Goal: Task Accomplishment & Management: Complete application form

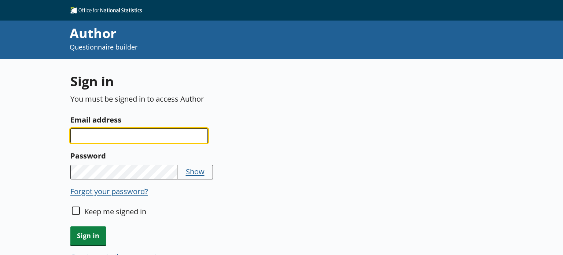
click at [155, 132] on input "Email address" at bounding box center [138, 135] width 137 height 15
type input "[PERSON_NAME][EMAIL_ADDRESS][PERSON_NAME][DOMAIN_NAME]"
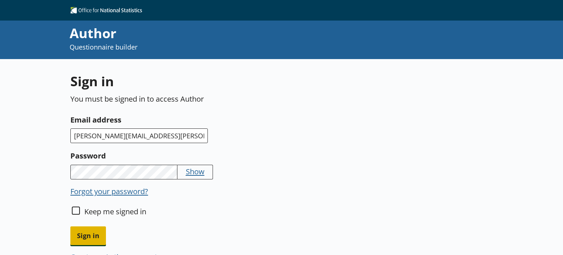
click at [100, 232] on span "Sign in" at bounding box center [88, 235] width 36 height 19
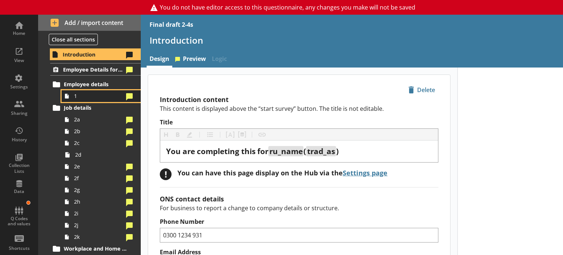
click at [90, 94] on span "1" at bounding box center [98, 95] width 49 height 7
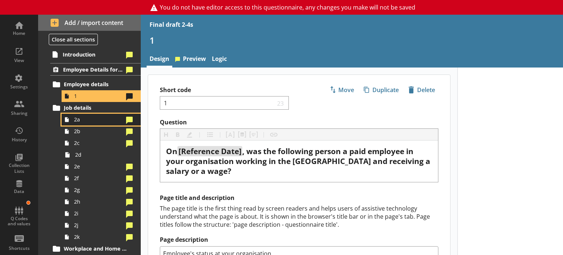
click at [87, 119] on span "2a" at bounding box center [98, 119] width 49 height 7
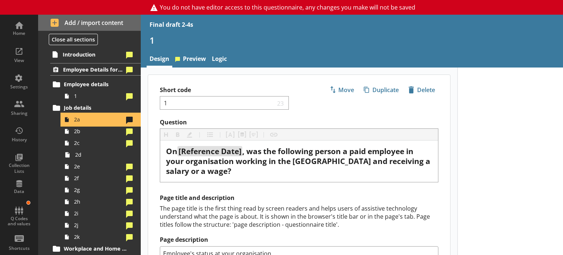
type textarea "x"
select select "mm/yyyy"
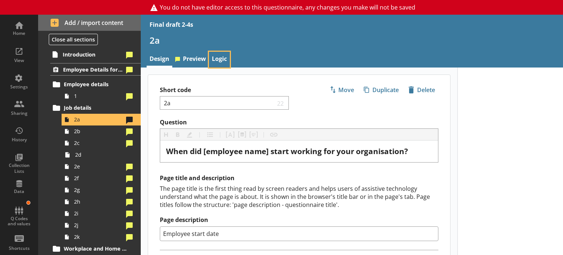
click at [214, 54] on link "Logic" at bounding box center [219, 60] width 21 height 16
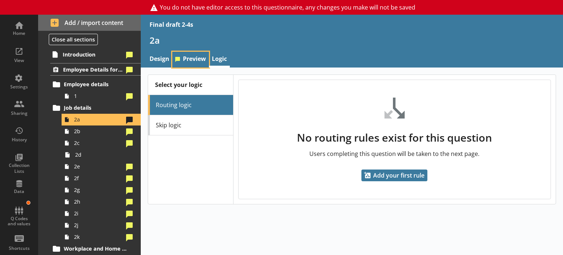
click at [189, 57] on link "Preview" at bounding box center [190, 60] width 37 height 16
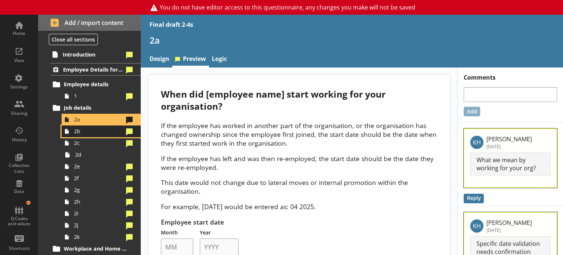
click at [94, 132] on span "2b" at bounding box center [98, 130] width 49 height 7
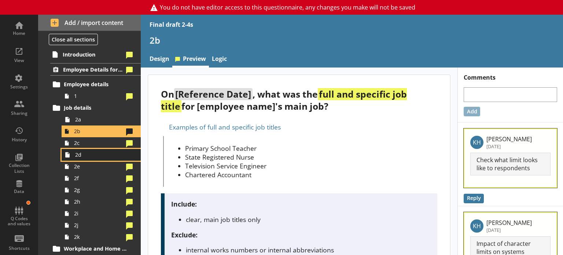
click at [89, 153] on span "2d" at bounding box center [102, 154] width 55 height 7
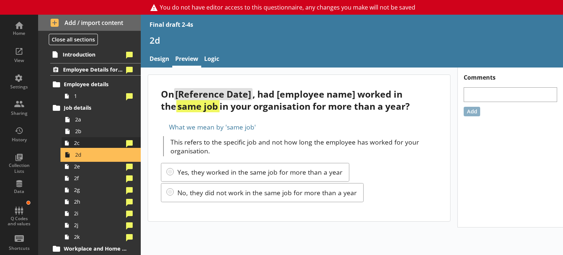
scroll to position [37, 0]
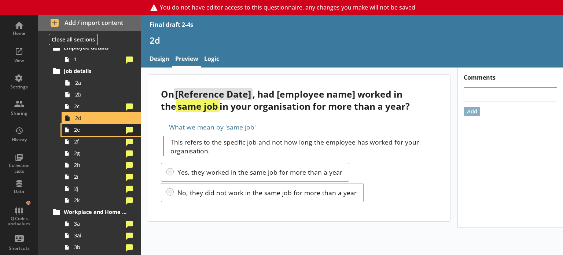
click at [88, 133] on span "2e" at bounding box center [98, 129] width 49 height 7
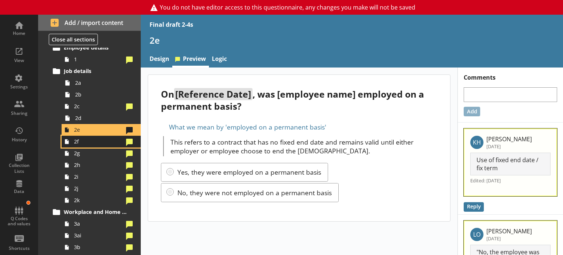
click at [88, 143] on span "2f" at bounding box center [98, 141] width 49 height 7
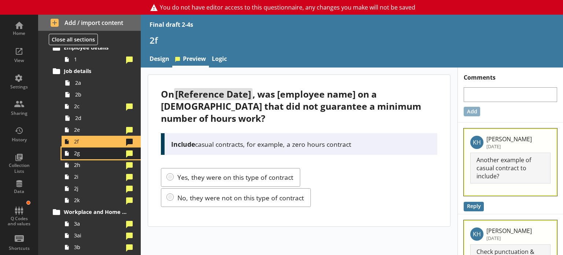
click at [86, 156] on span "2g" at bounding box center [98, 152] width 49 height 7
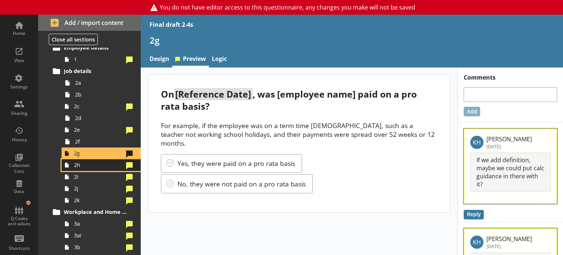
click at [88, 166] on span "2h" at bounding box center [98, 164] width 49 height 7
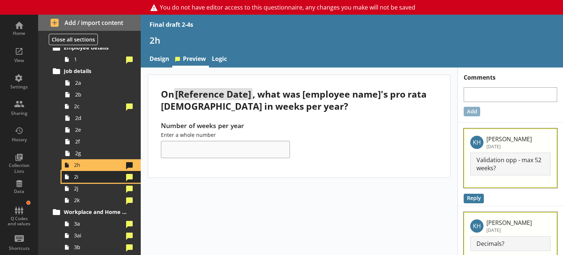
click at [90, 180] on link "2i" at bounding box center [101, 177] width 79 height 12
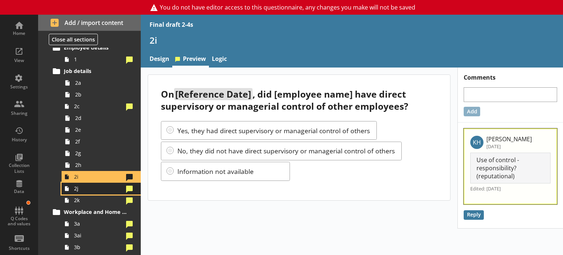
click at [84, 188] on span "2j" at bounding box center [98, 188] width 49 height 7
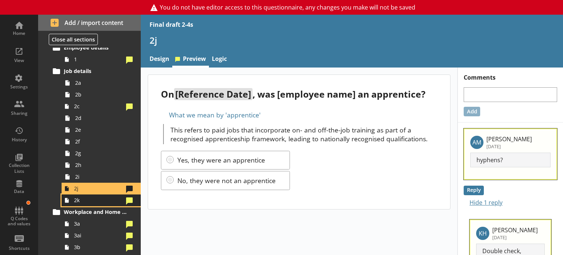
click at [85, 199] on span "2k" at bounding box center [98, 199] width 49 height 7
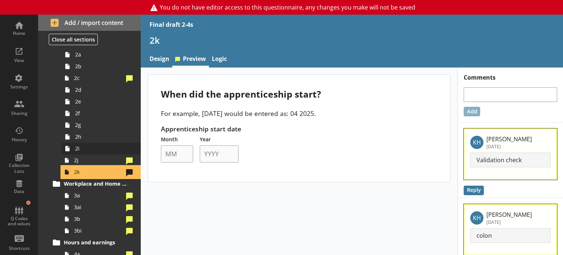
scroll to position [110, 0]
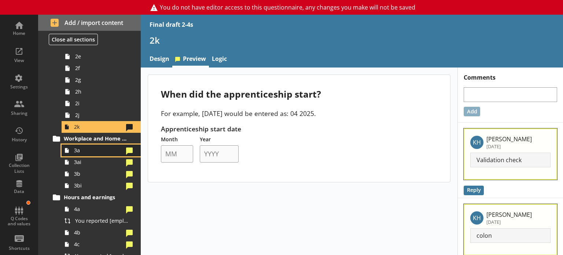
click at [93, 149] on span "3a" at bounding box center [98, 150] width 49 height 7
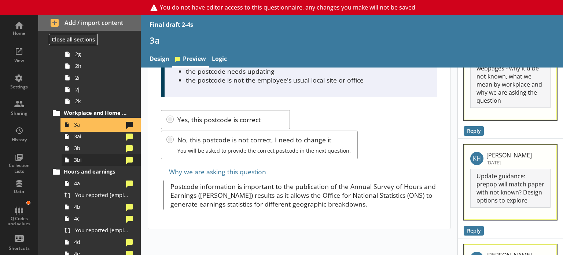
scroll to position [147, 0]
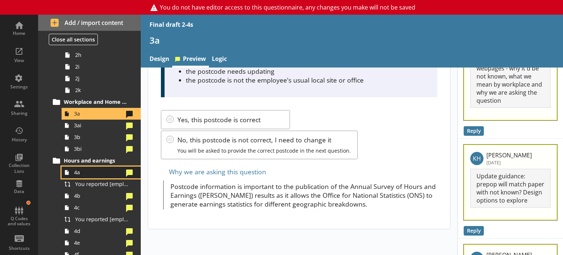
click at [101, 174] on span "4a" at bounding box center [98, 171] width 49 height 7
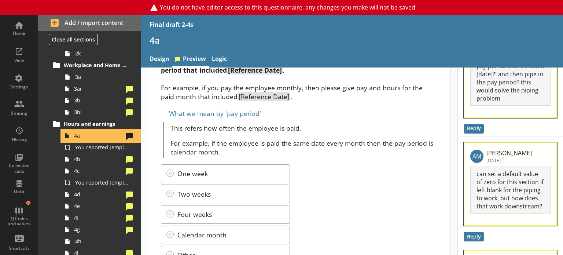
scroll to position [183, 0]
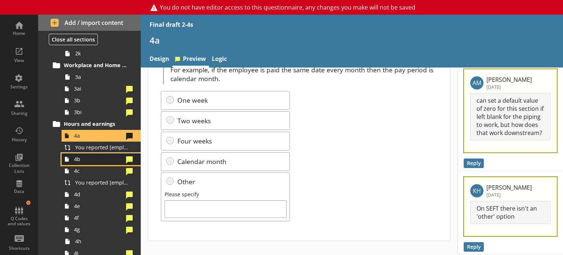
click at [92, 161] on span "4b" at bounding box center [98, 158] width 49 height 7
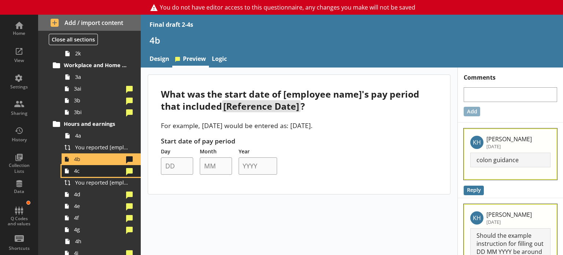
click at [88, 172] on span "4c" at bounding box center [98, 170] width 49 height 7
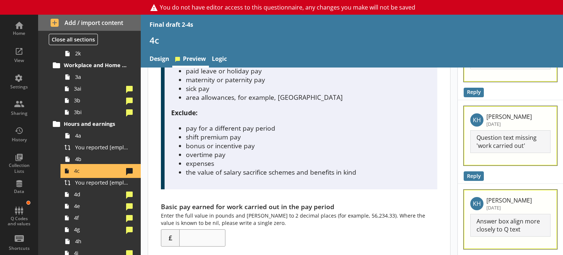
scroll to position [220, 0]
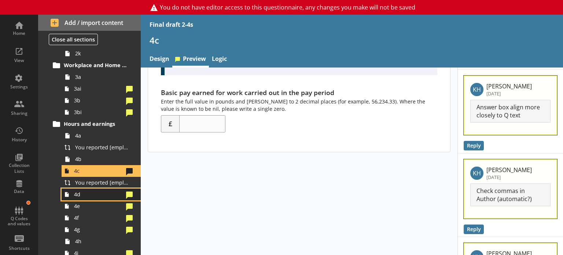
click at [95, 196] on span "4d" at bounding box center [98, 193] width 49 height 7
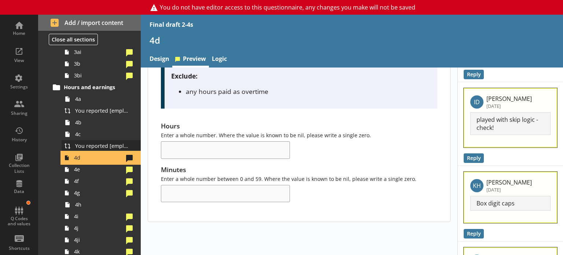
scroll to position [256, 0]
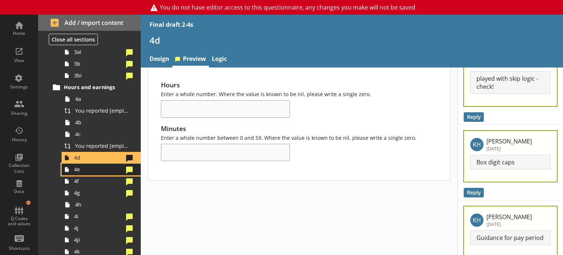
click at [81, 173] on link "4e" at bounding box center [101, 169] width 79 height 12
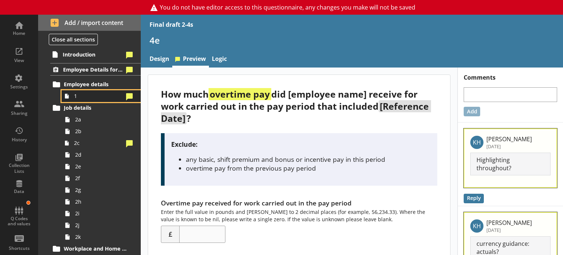
click at [91, 96] on span "1" at bounding box center [98, 95] width 49 height 7
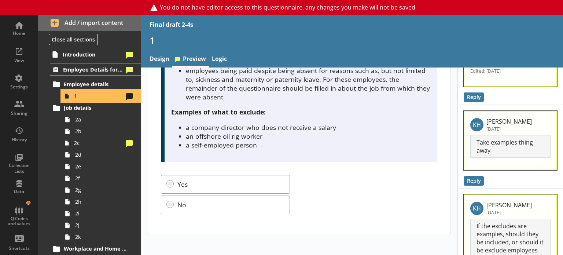
scroll to position [256, 0]
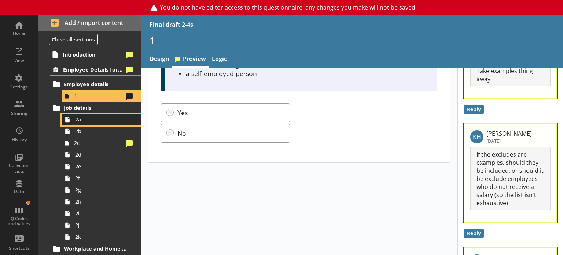
click at [75, 121] on link "2a" at bounding box center [101, 120] width 79 height 12
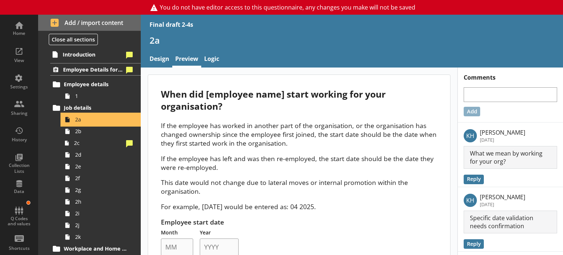
scroll to position [110, 0]
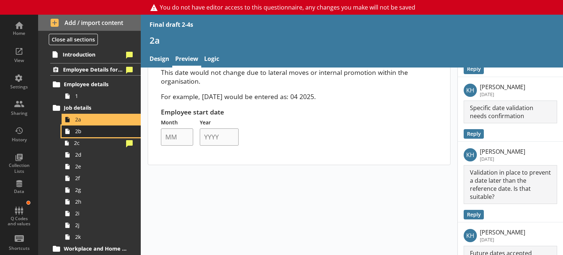
click at [80, 128] on span "2b" at bounding box center [102, 130] width 55 height 7
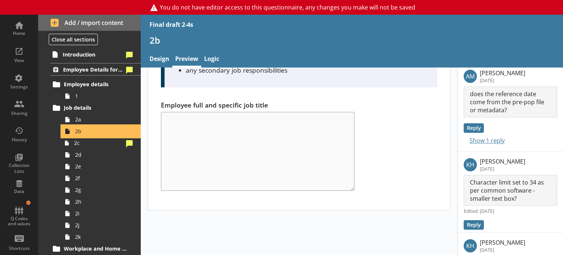
scroll to position [147, 0]
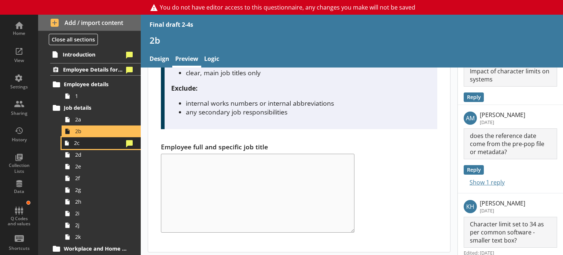
click at [95, 146] on link "2c" at bounding box center [101, 143] width 79 height 12
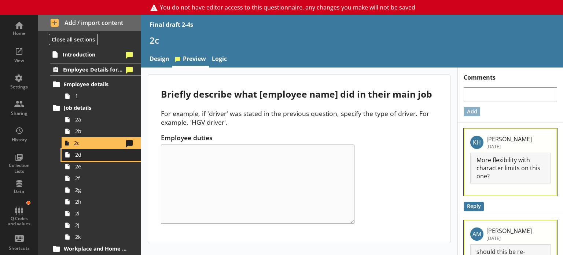
click at [97, 154] on span "2d" at bounding box center [102, 154] width 55 height 7
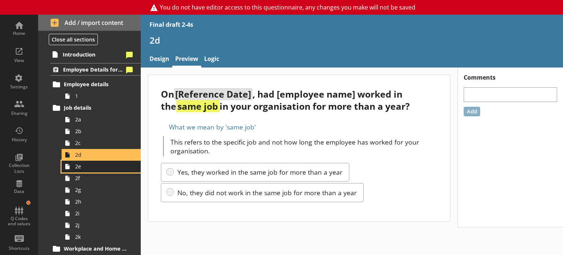
click at [89, 169] on span "2e" at bounding box center [102, 166] width 55 height 7
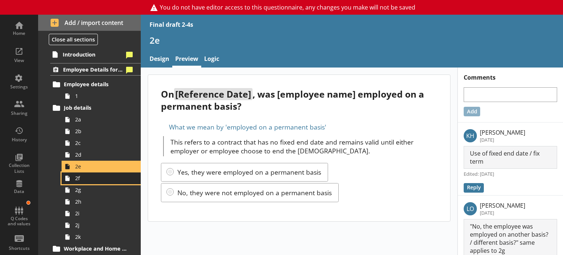
click at [87, 180] on span "2f" at bounding box center [102, 177] width 55 height 7
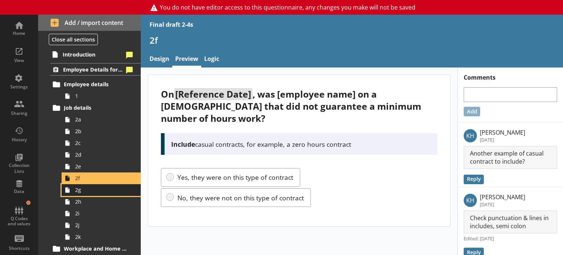
click at [85, 195] on link "2g" at bounding box center [101, 190] width 79 height 12
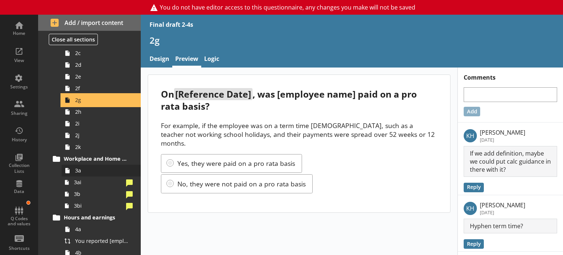
scroll to position [110, 0]
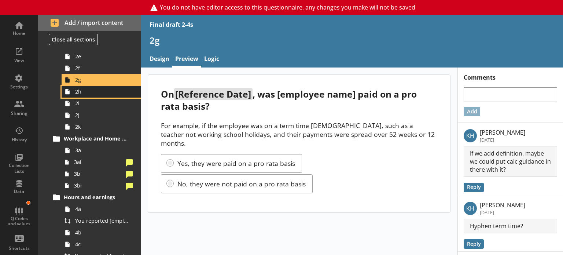
click at [89, 92] on span "2h" at bounding box center [102, 91] width 55 height 7
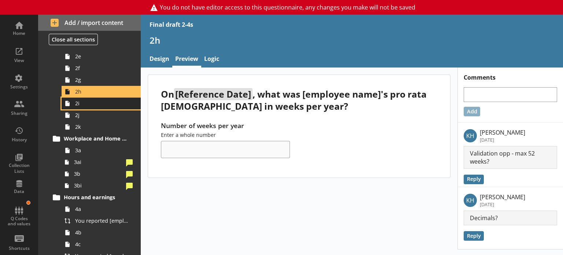
click at [89, 103] on span "2i" at bounding box center [102, 103] width 55 height 7
